Goal: Task Accomplishment & Management: Use online tool/utility

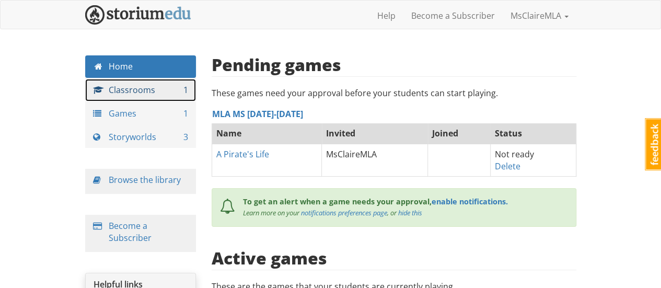
click at [130, 87] on link "Classrooms 1" at bounding box center [140, 90] width 111 height 22
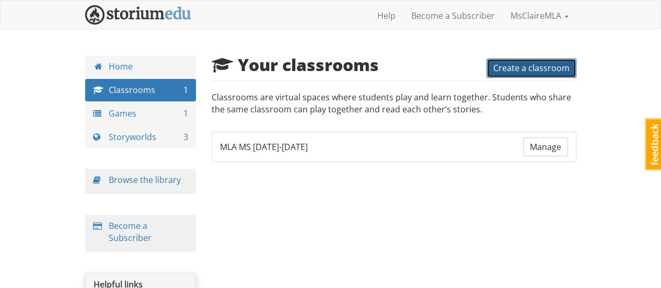
click at [508, 76] on button "Create a classroom" at bounding box center [532, 68] width 90 height 19
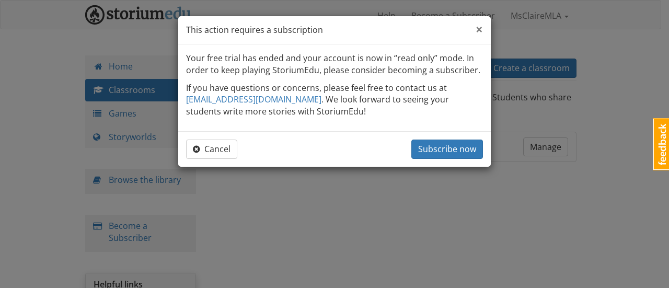
click at [476, 34] on span "×" at bounding box center [479, 28] width 7 height 17
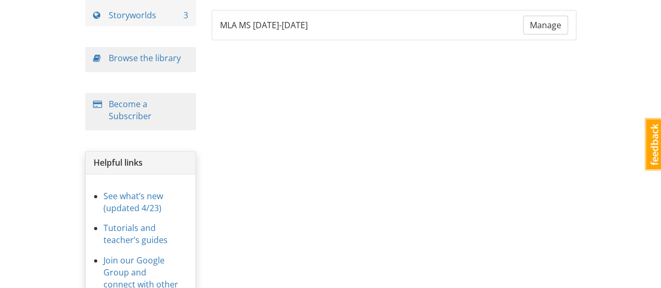
scroll to position [123, 0]
